Goal: Find specific page/section: Find specific page/section

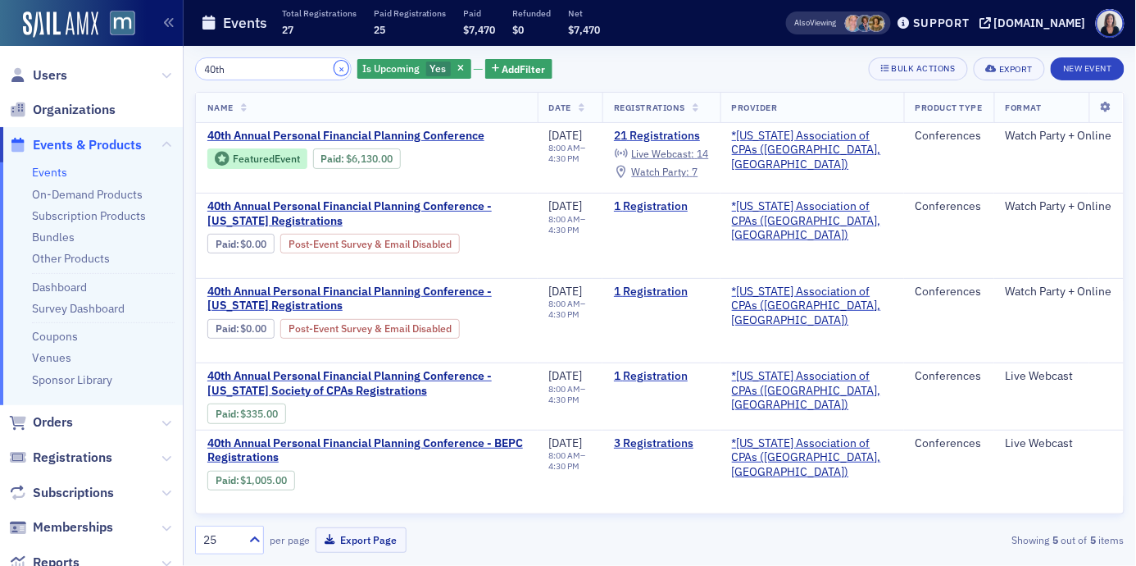
click at [335, 68] on button "×" at bounding box center [342, 68] width 15 height 15
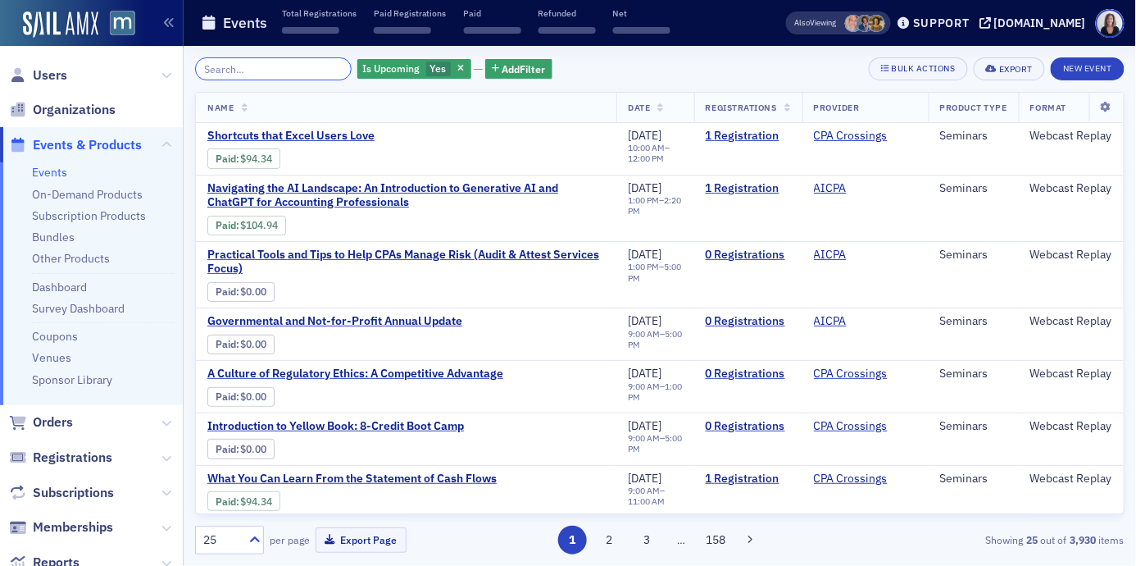
click at [300, 64] on input "search" at bounding box center [273, 68] width 157 height 23
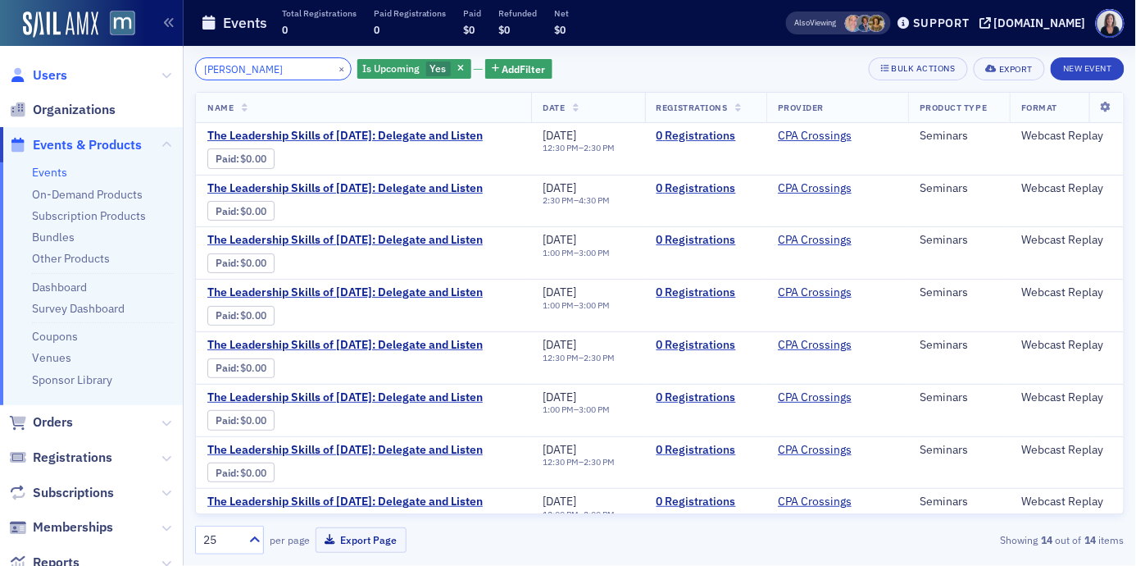
type input "[PERSON_NAME]"
click at [52, 75] on span "Users" at bounding box center [50, 75] width 34 height 18
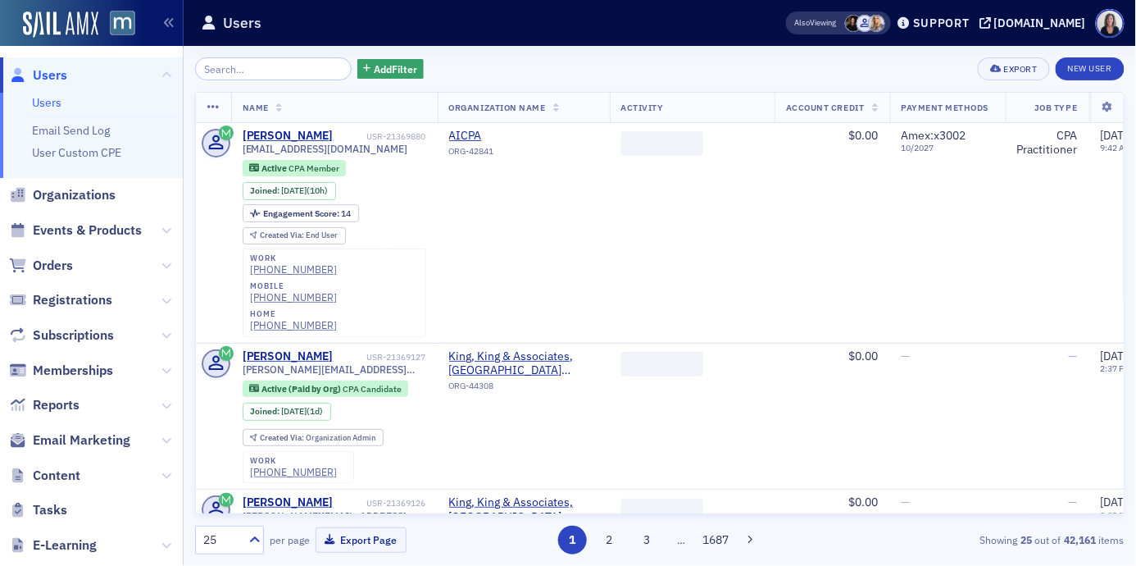
click at [260, 63] on input "search" at bounding box center [273, 68] width 157 height 23
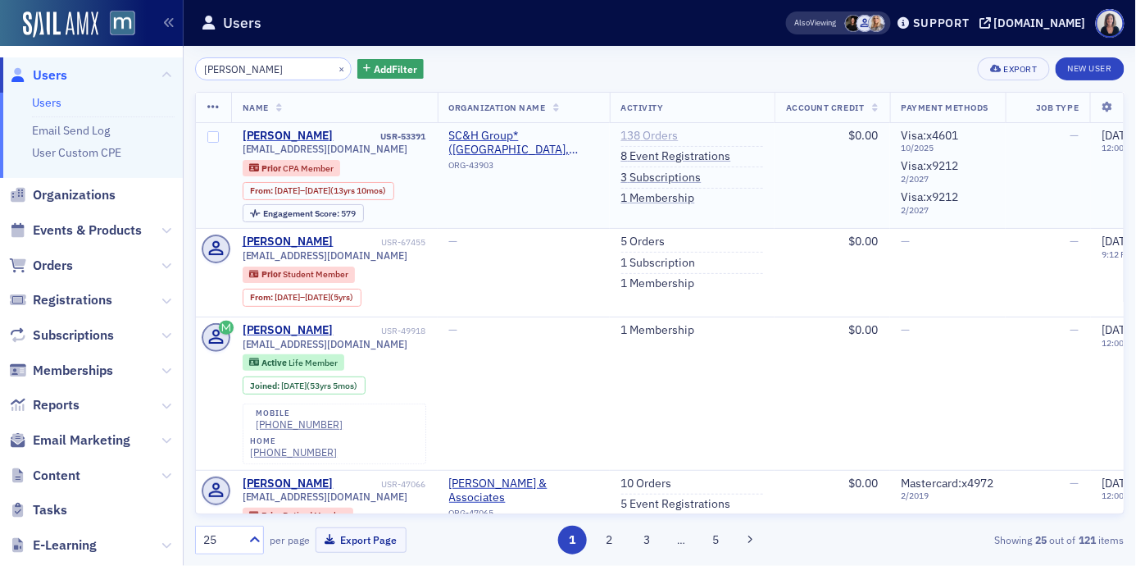
type input "[PERSON_NAME]"
click at [675, 131] on link "138 Orders" at bounding box center [650, 136] width 57 height 15
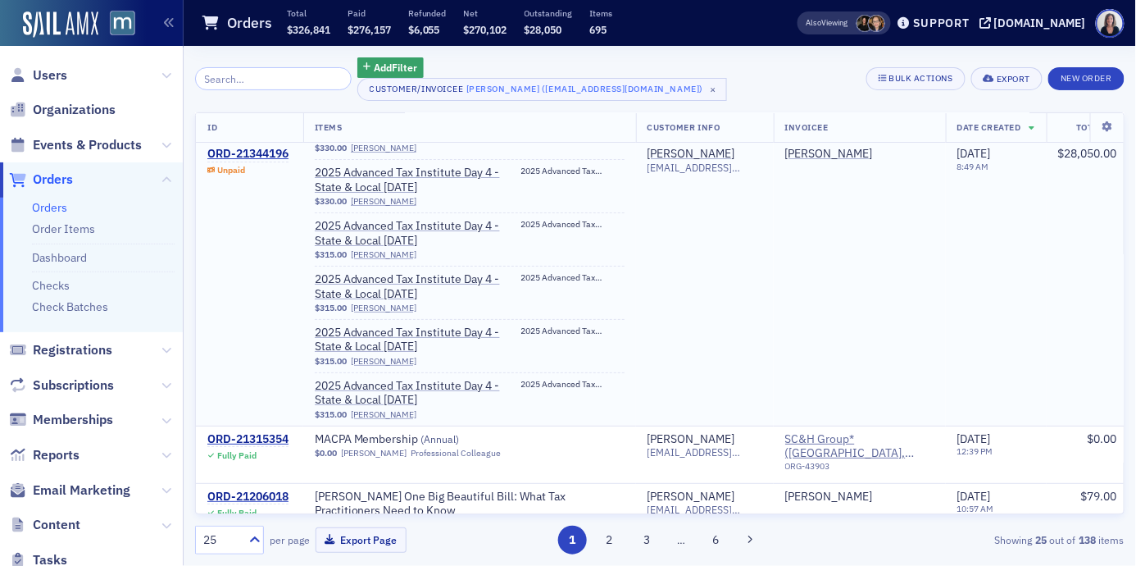
scroll to position [5086, 0]
